Goal: Connect with others: Connect with others

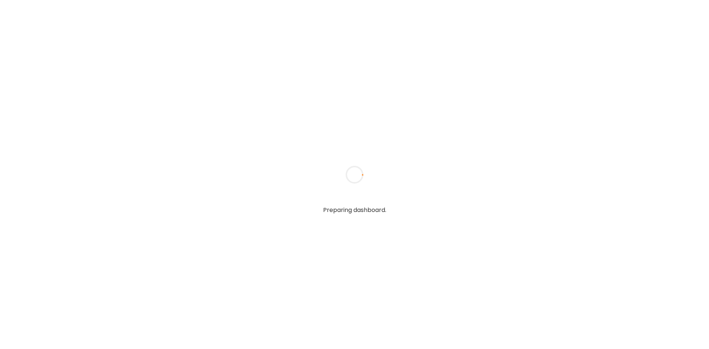
type input "*******"
type input "**********"
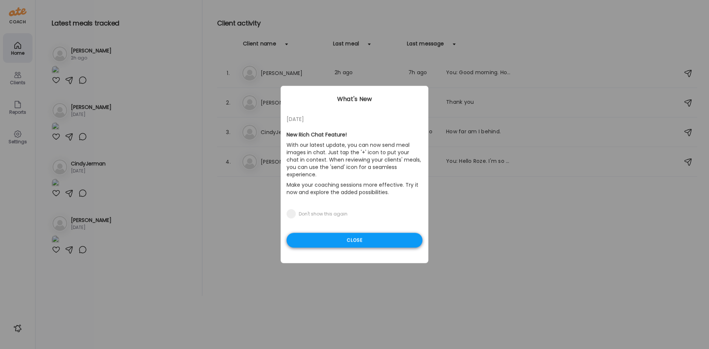
click at [365, 233] on div "Close" at bounding box center [355, 240] width 136 height 15
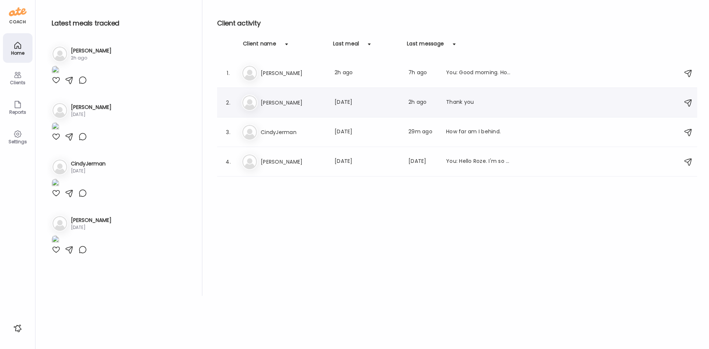
click at [280, 102] on h3 "[PERSON_NAME]" at bounding box center [293, 102] width 65 height 9
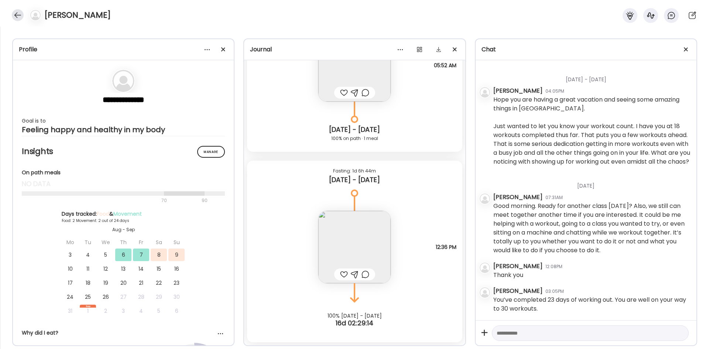
click at [19, 17] on div at bounding box center [18, 15] width 12 height 12
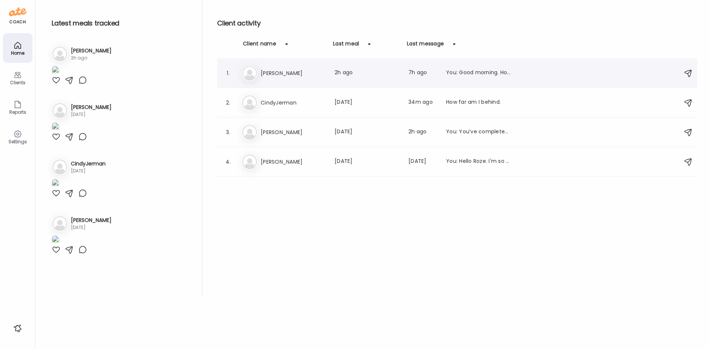
click at [292, 72] on h3 "[PERSON_NAME]" at bounding box center [293, 73] width 65 height 9
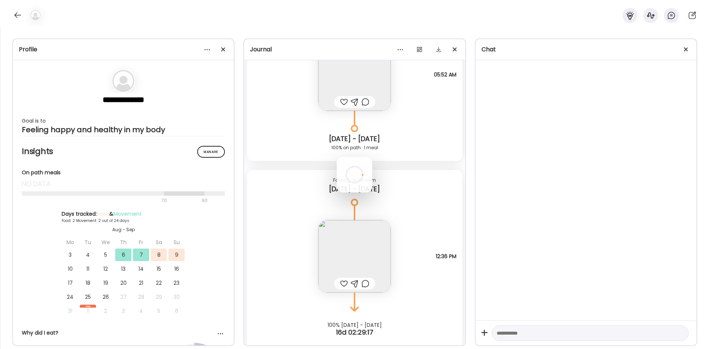
click at [337, 157] on div at bounding box center [354, 174] width 35 height 35
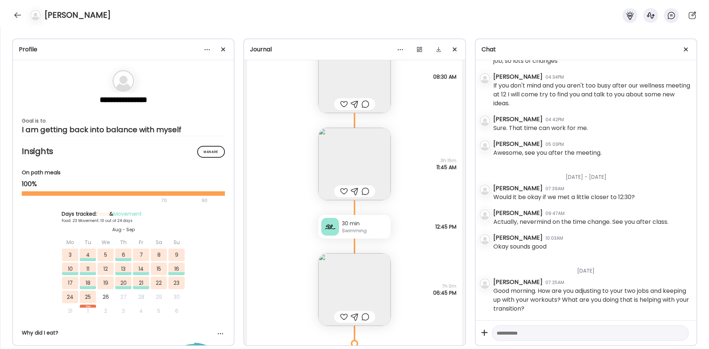
scroll to position [11818, 0]
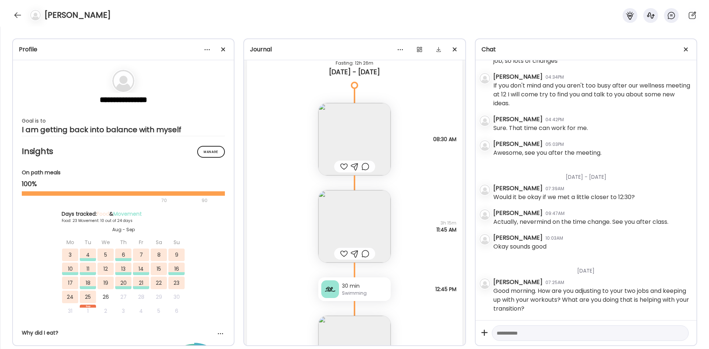
click at [361, 296] on div "Swimming" at bounding box center [365, 293] width 46 height 7
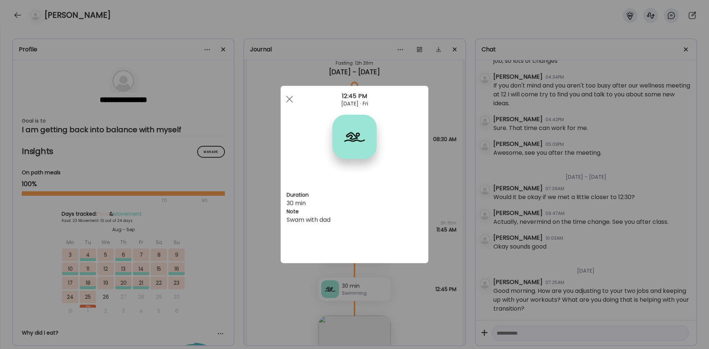
click at [286, 98] on div at bounding box center [289, 99] width 15 height 15
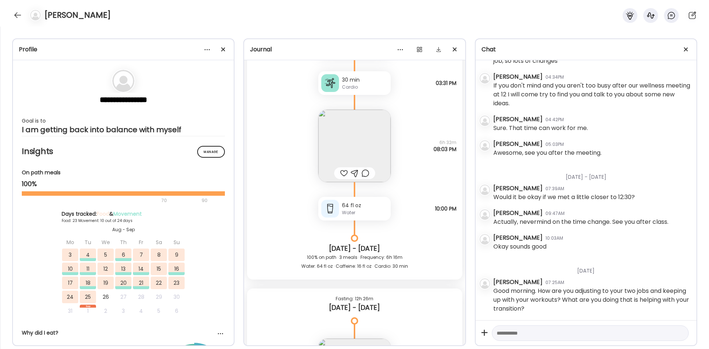
scroll to position [11485, 0]
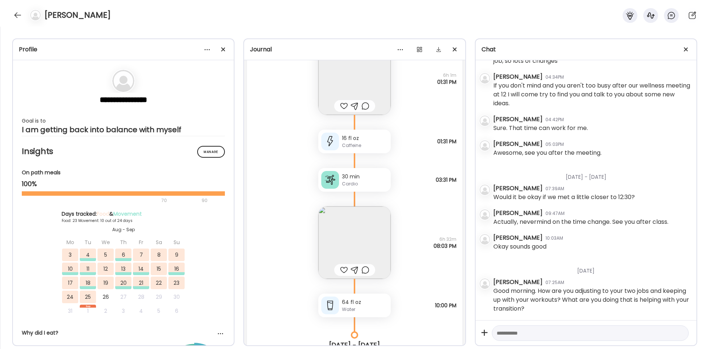
click at [364, 176] on div "30 min" at bounding box center [365, 177] width 46 height 8
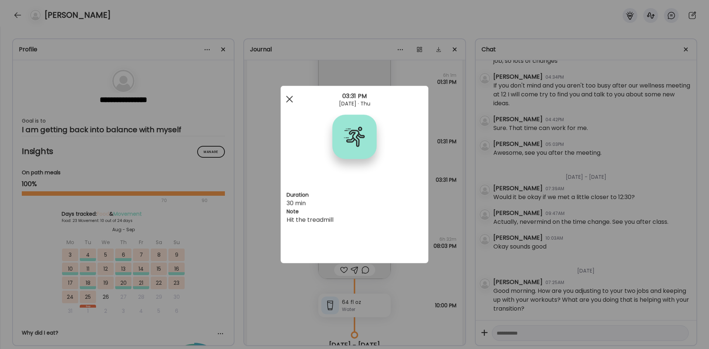
click at [290, 93] on div at bounding box center [289, 99] width 15 height 15
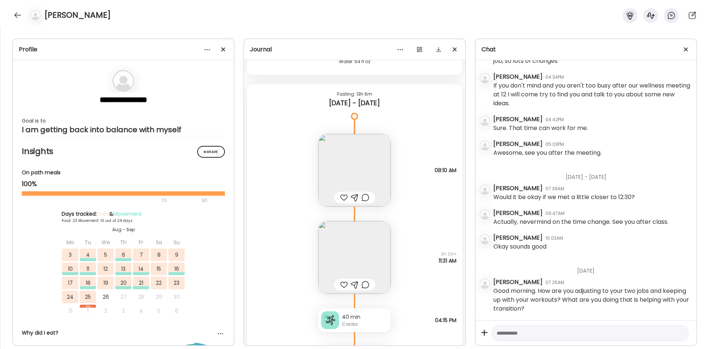
scroll to position [12705, 0]
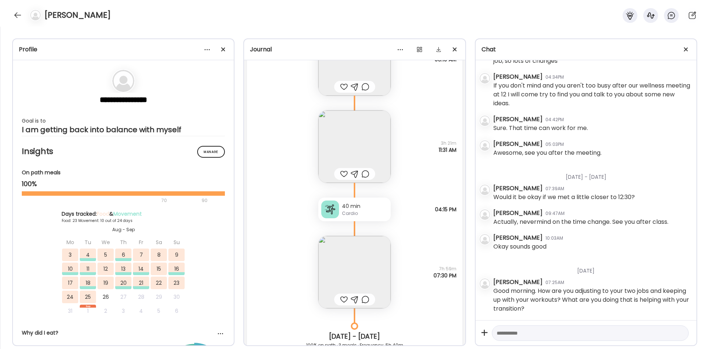
click at [361, 207] on div "40 min" at bounding box center [365, 206] width 46 height 8
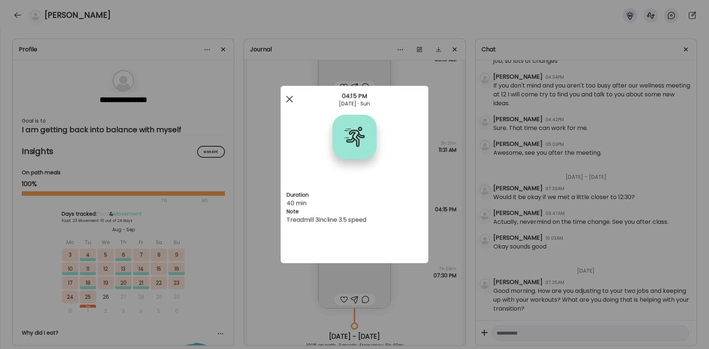
click at [286, 101] on div at bounding box center [289, 99] width 15 height 15
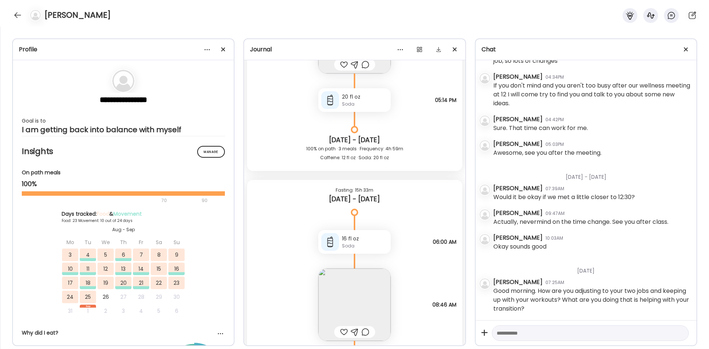
scroll to position [13554, 0]
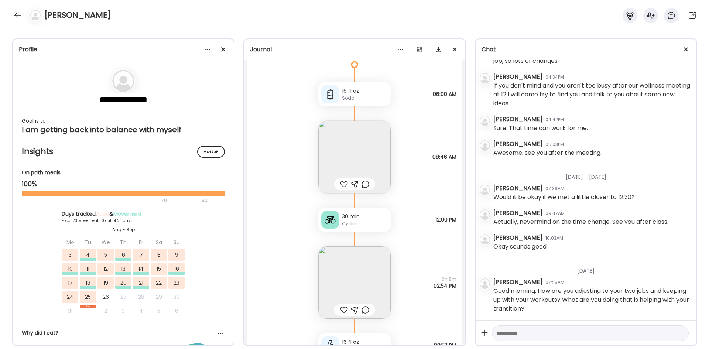
click at [365, 217] on div "30 min" at bounding box center [365, 217] width 46 height 8
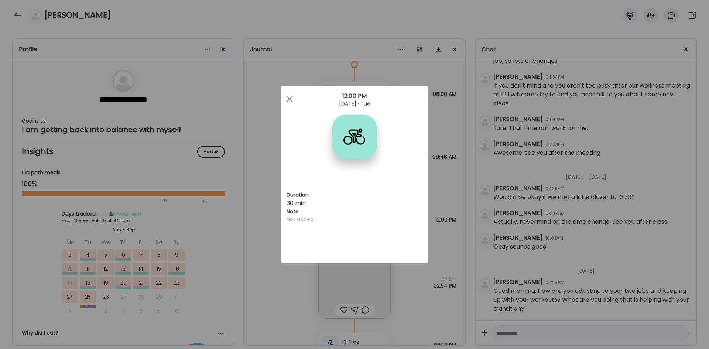
click at [289, 101] on div at bounding box center [289, 99] width 15 height 15
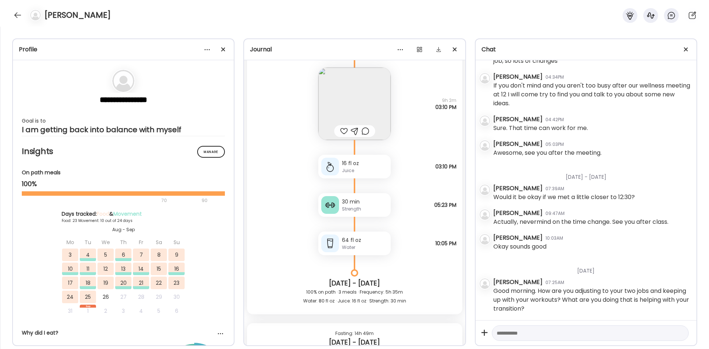
scroll to position [14774, 0]
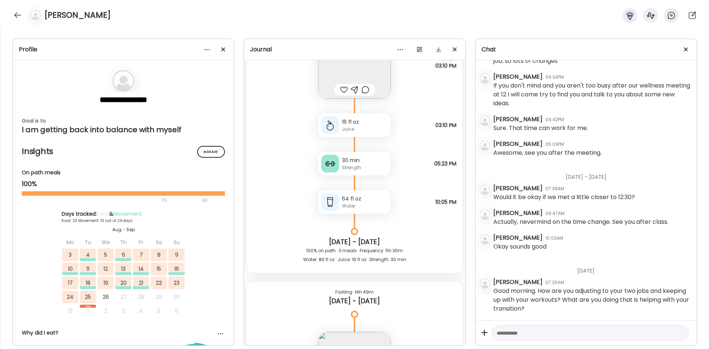
click at [348, 166] on div "Strength" at bounding box center [365, 167] width 46 height 7
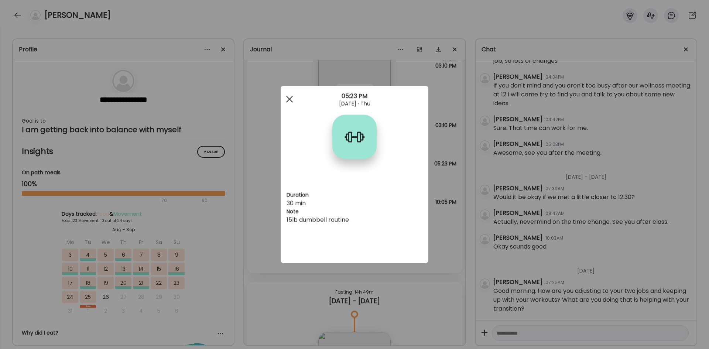
click at [292, 95] on div at bounding box center [289, 99] width 15 height 15
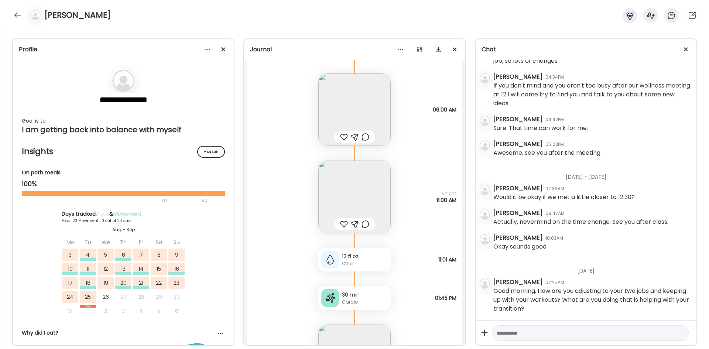
scroll to position [15106, 0]
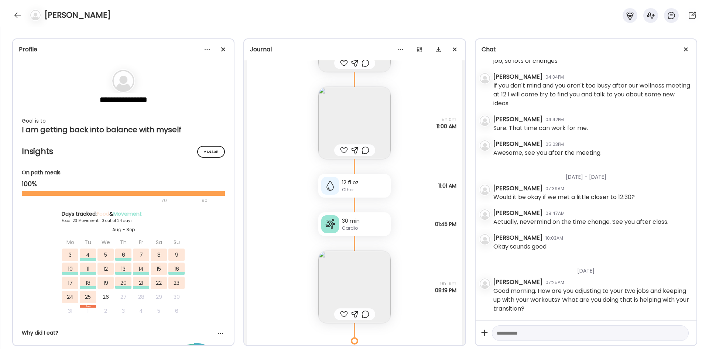
click at [367, 230] on div "Cardio" at bounding box center [365, 228] width 46 height 7
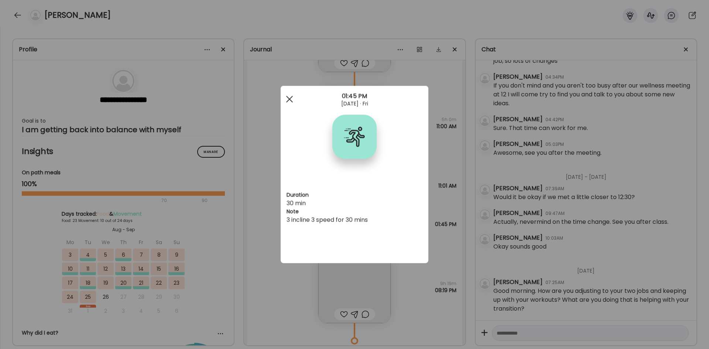
click at [290, 97] on div at bounding box center [289, 99] width 15 height 15
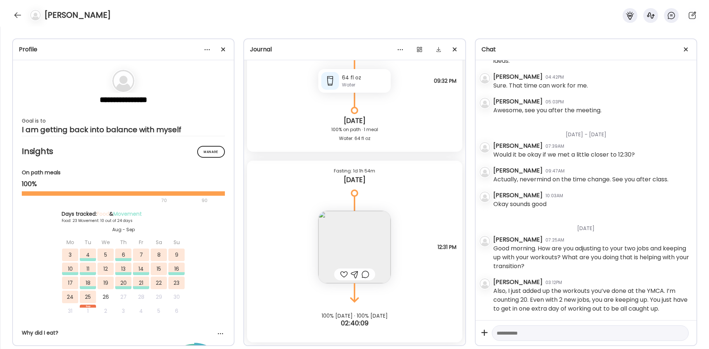
scroll to position [3780, 0]
click at [18, 13] on div at bounding box center [18, 15] width 12 height 12
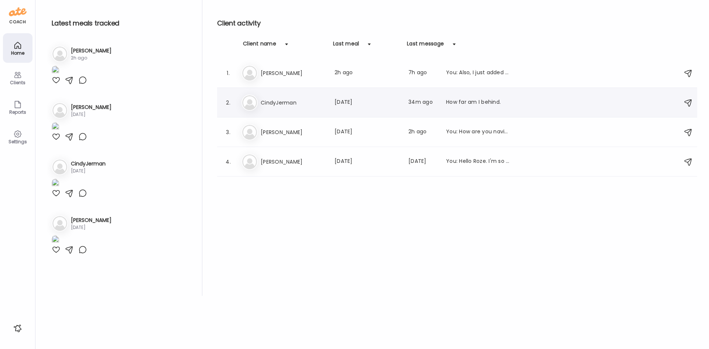
click at [288, 102] on h3 "CindyJerman" at bounding box center [293, 102] width 65 height 9
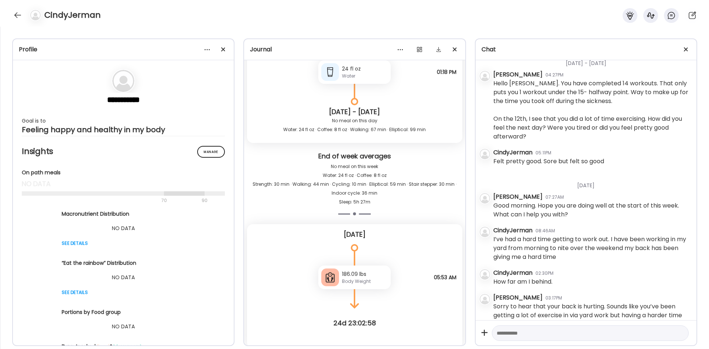
scroll to position [2861, 0]
